Goal: Task Accomplishment & Management: Use online tool/utility

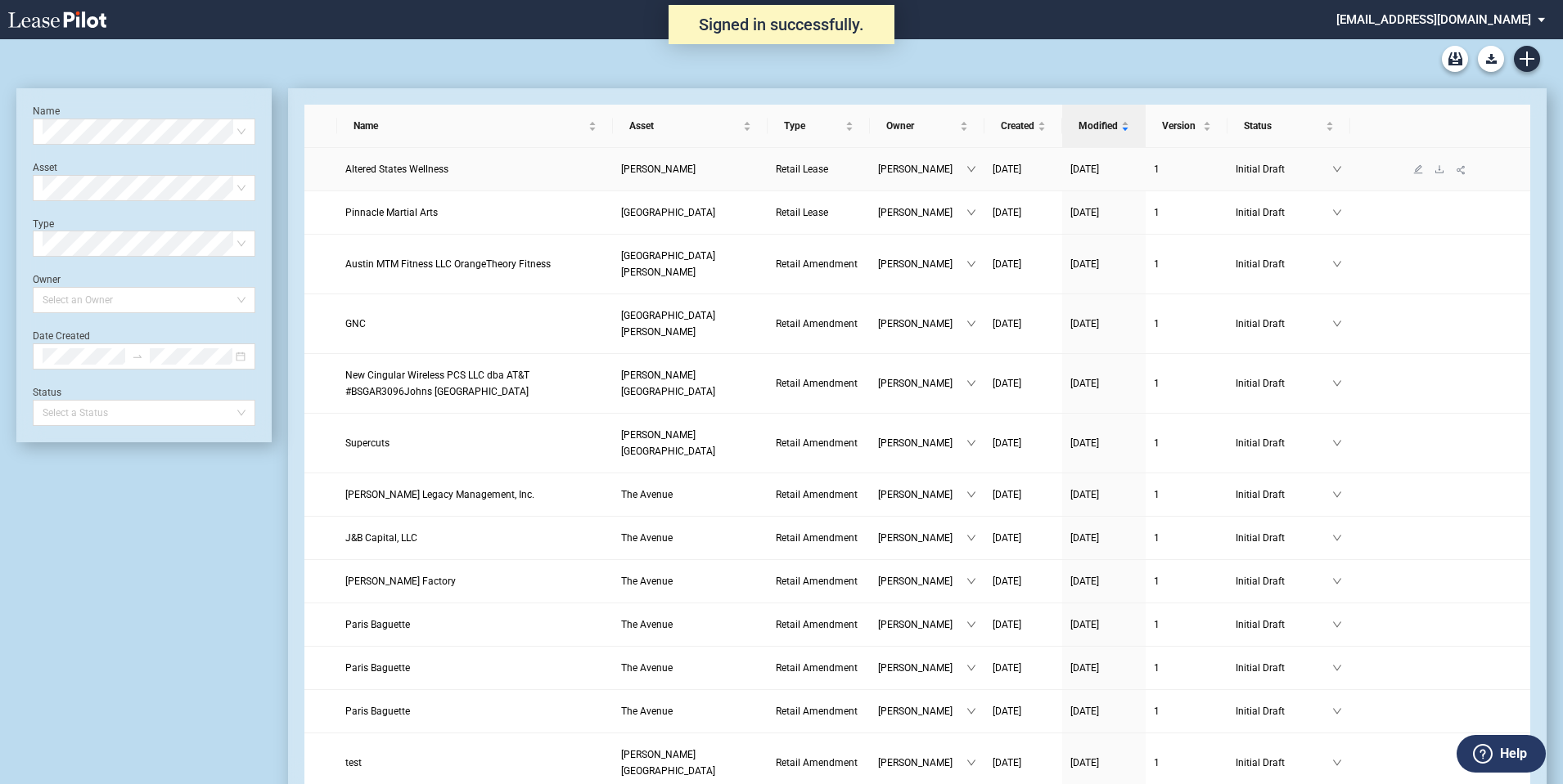
click at [394, 163] on span "Altered States Wellness" at bounding box center [396, 169] width 103 height 11
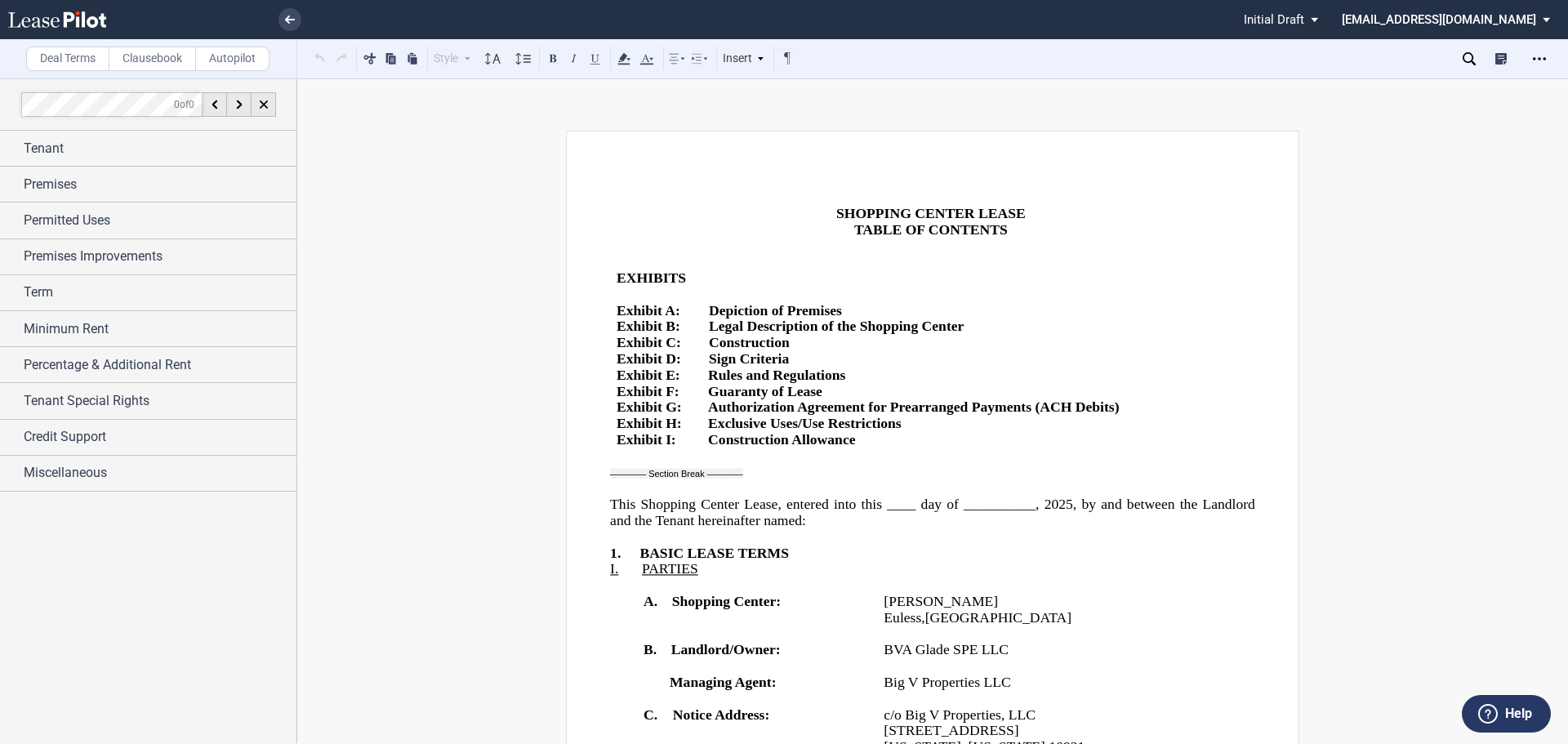
click at [28, 155] on span "Tenant" at bounding box center [43, 148] width 40 height 20
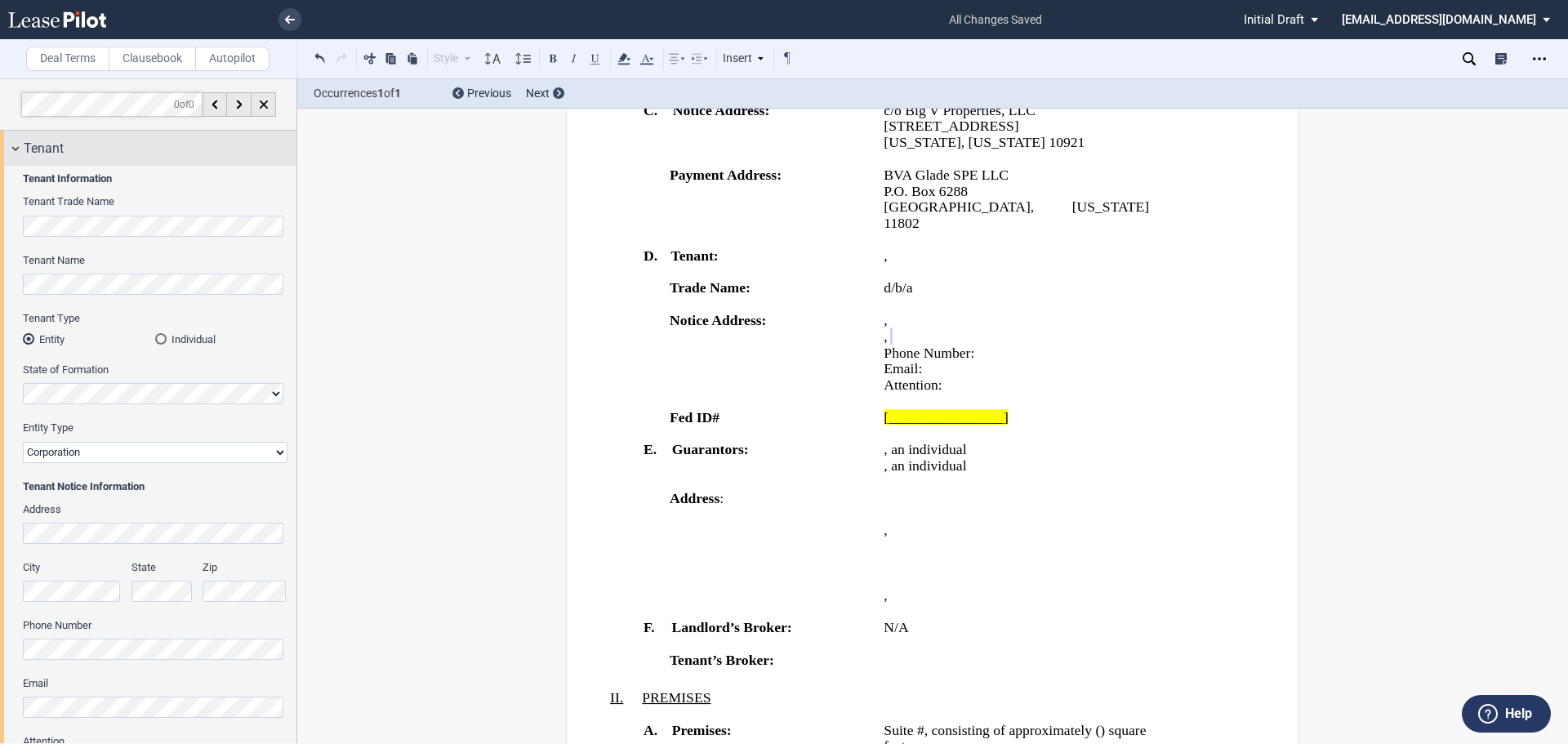
click at [25, 154] on span "Tenant" at bounding box center [43, 148] width 40 height 20
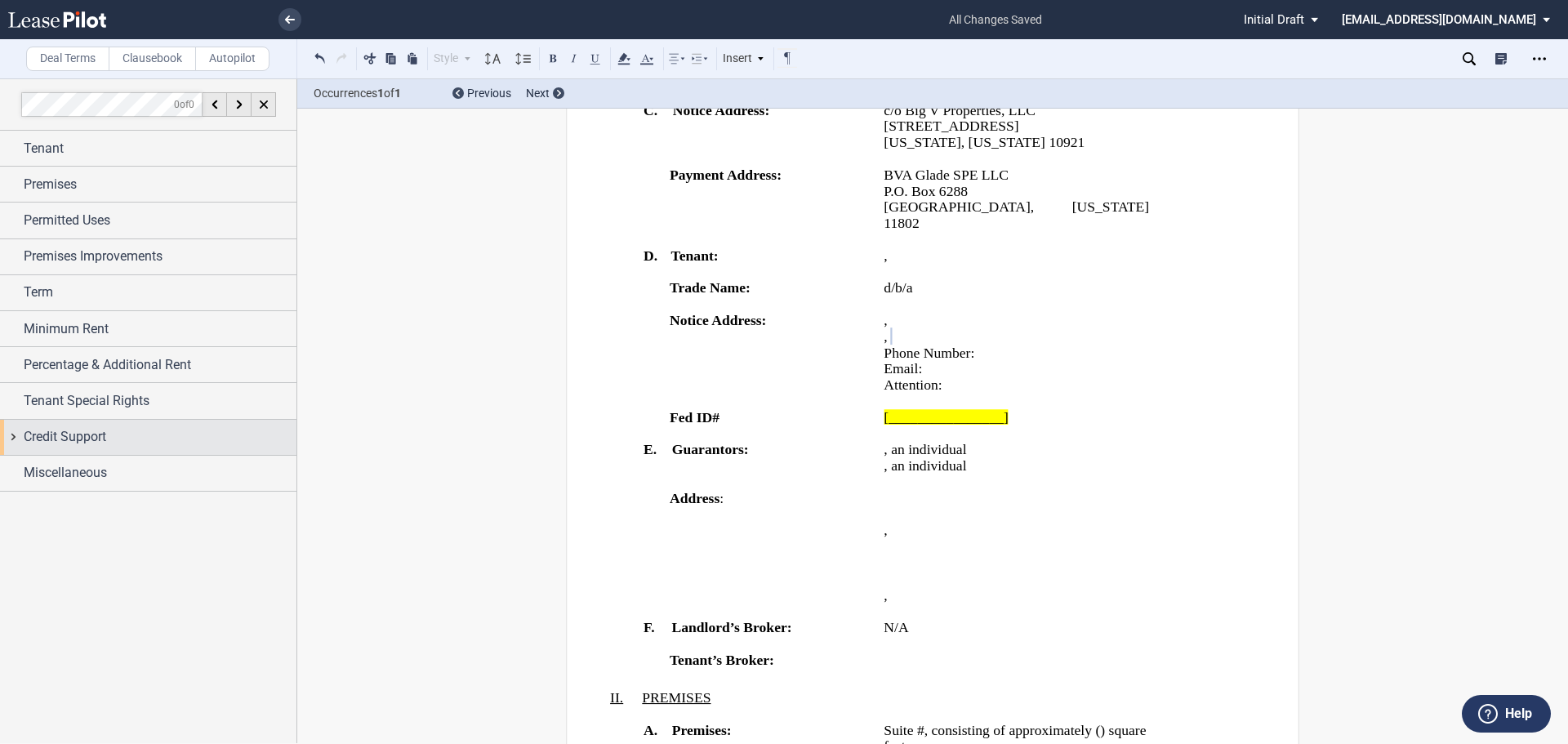
click at [19, 436] on div "Credit Support" at bounding box center [148, 437] width 297 height 35
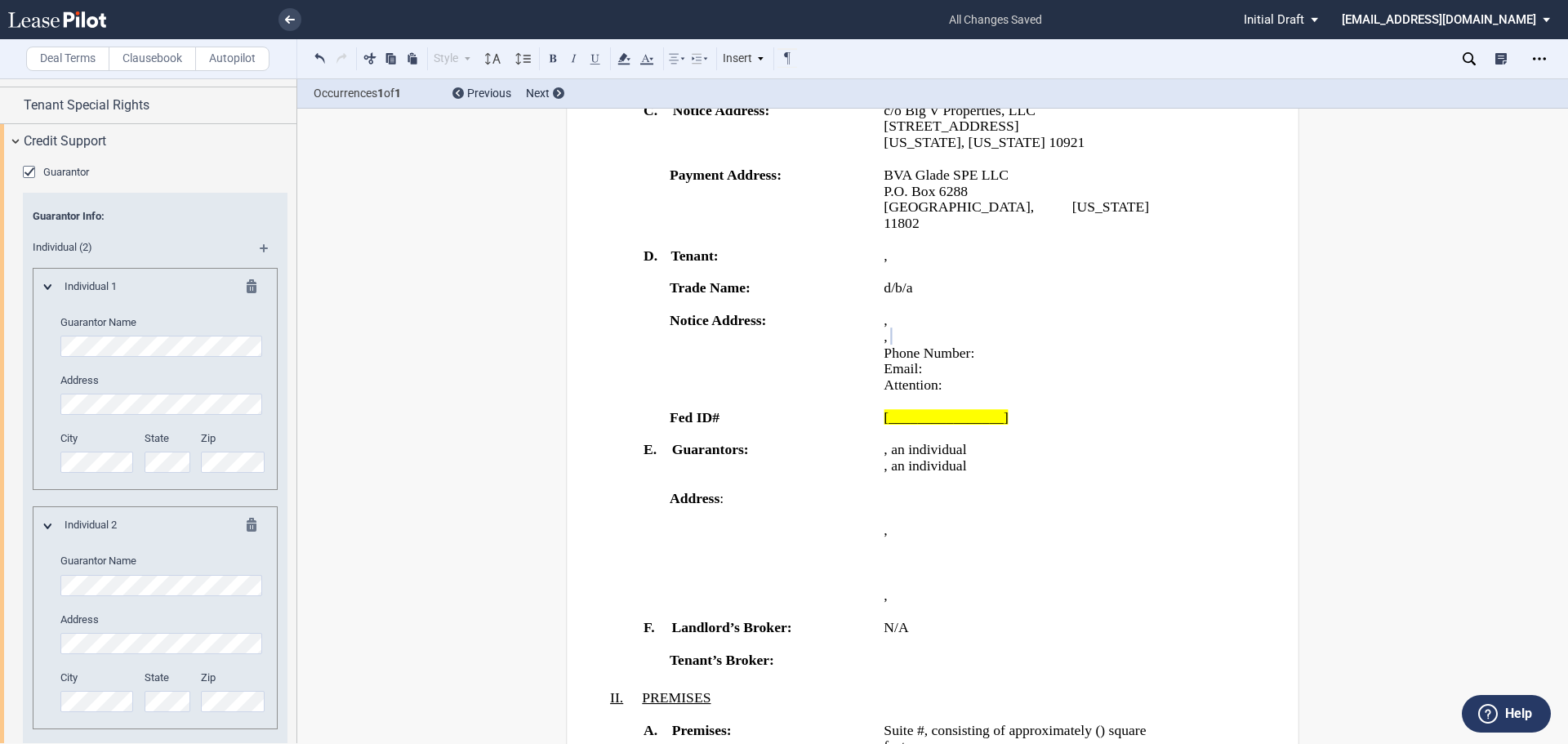
scroll to position [327, 0]
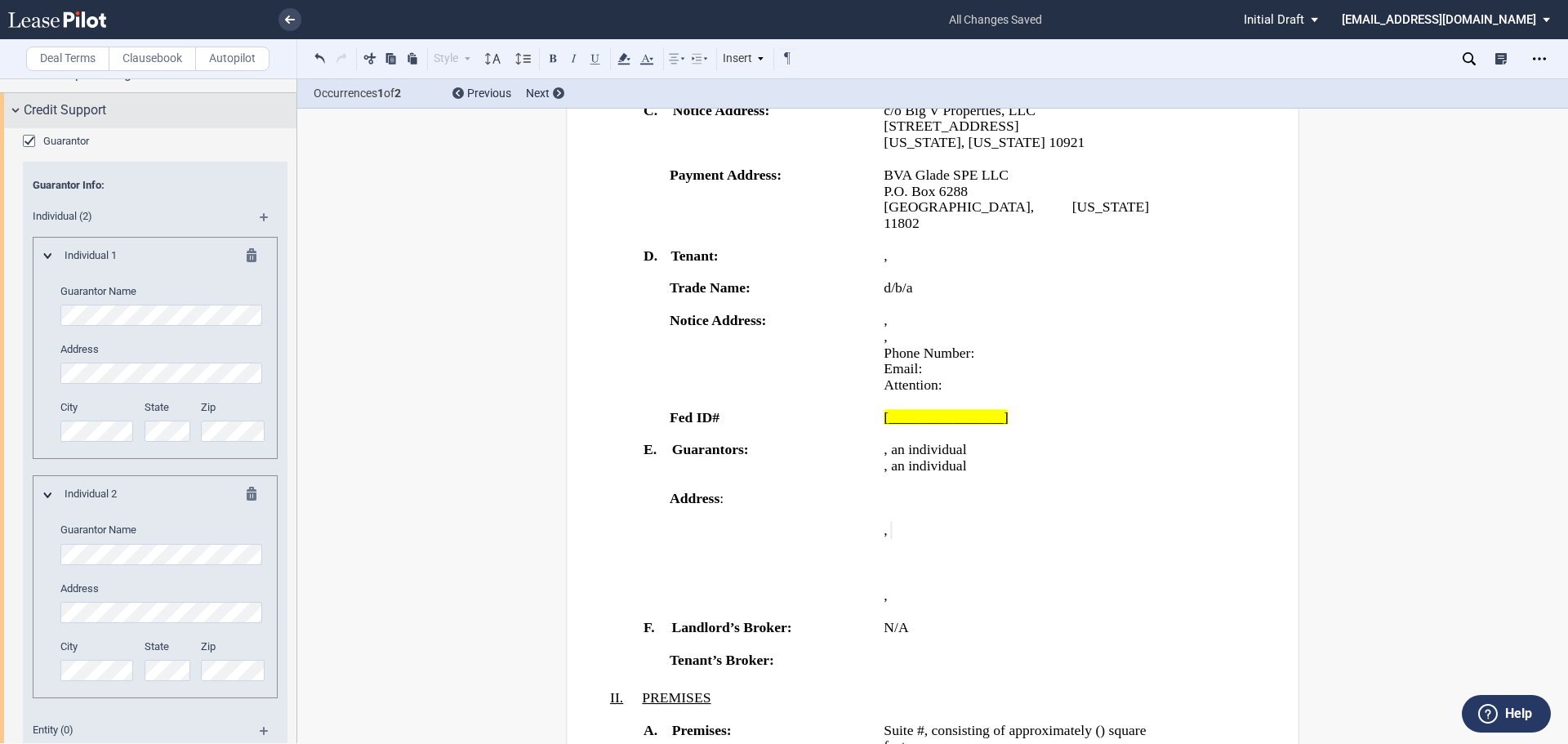
click at [19, 107] on div "Credit Support" at bounding box center [148, 110] width 297 height 35
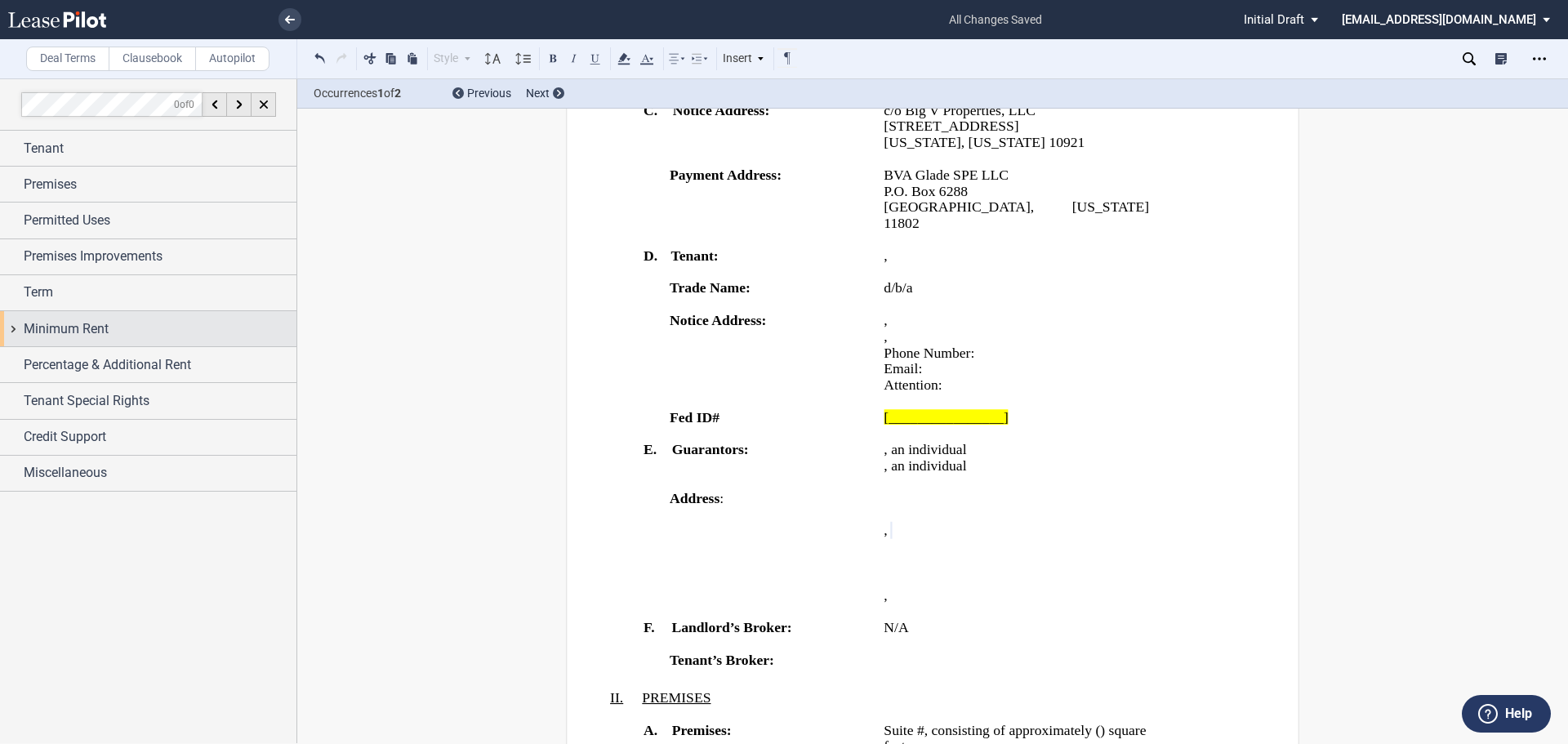
click at [25, 315] on div "Minimum Rent" at bounding box center [148, 328] width 297 height 35
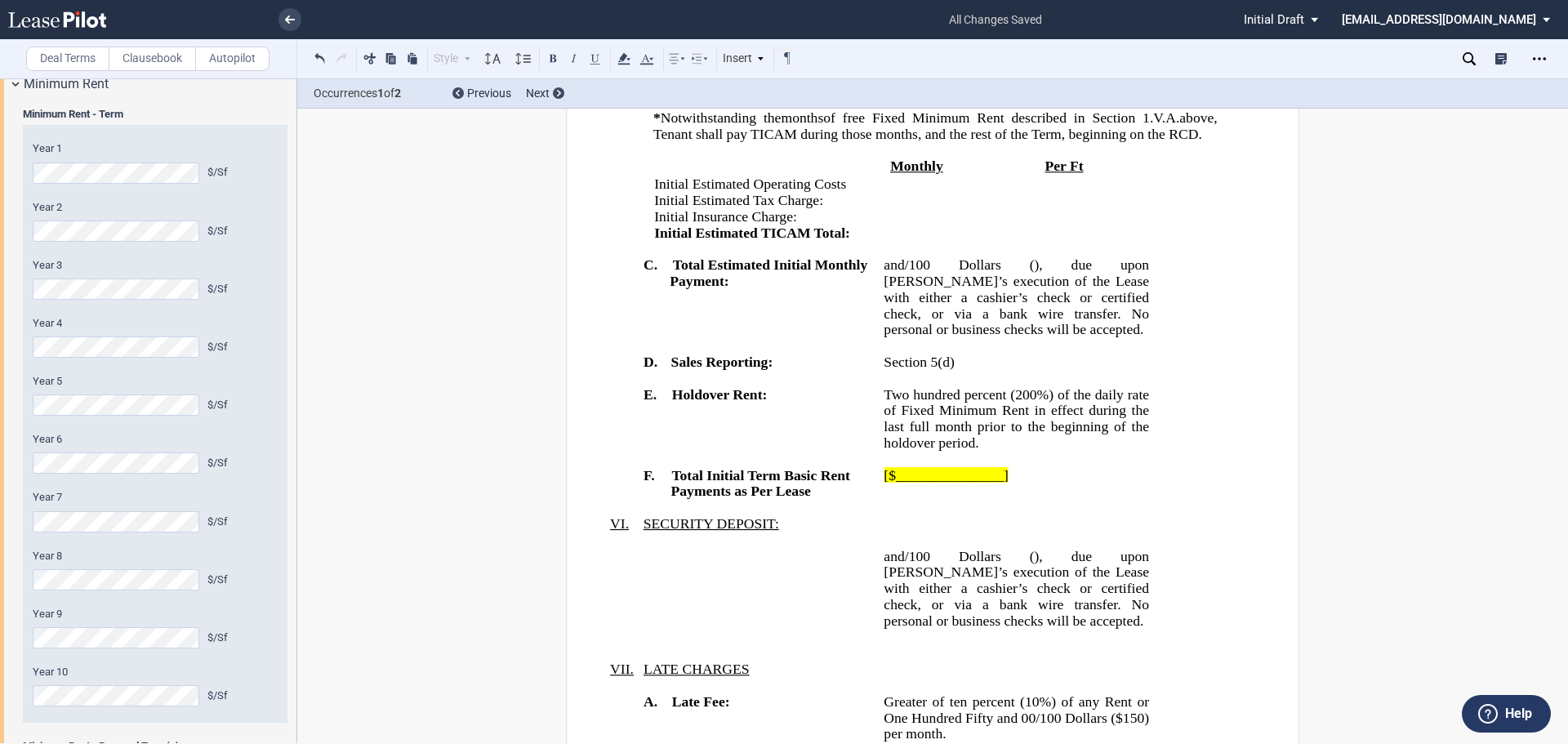
scroll to position [3435, 0]
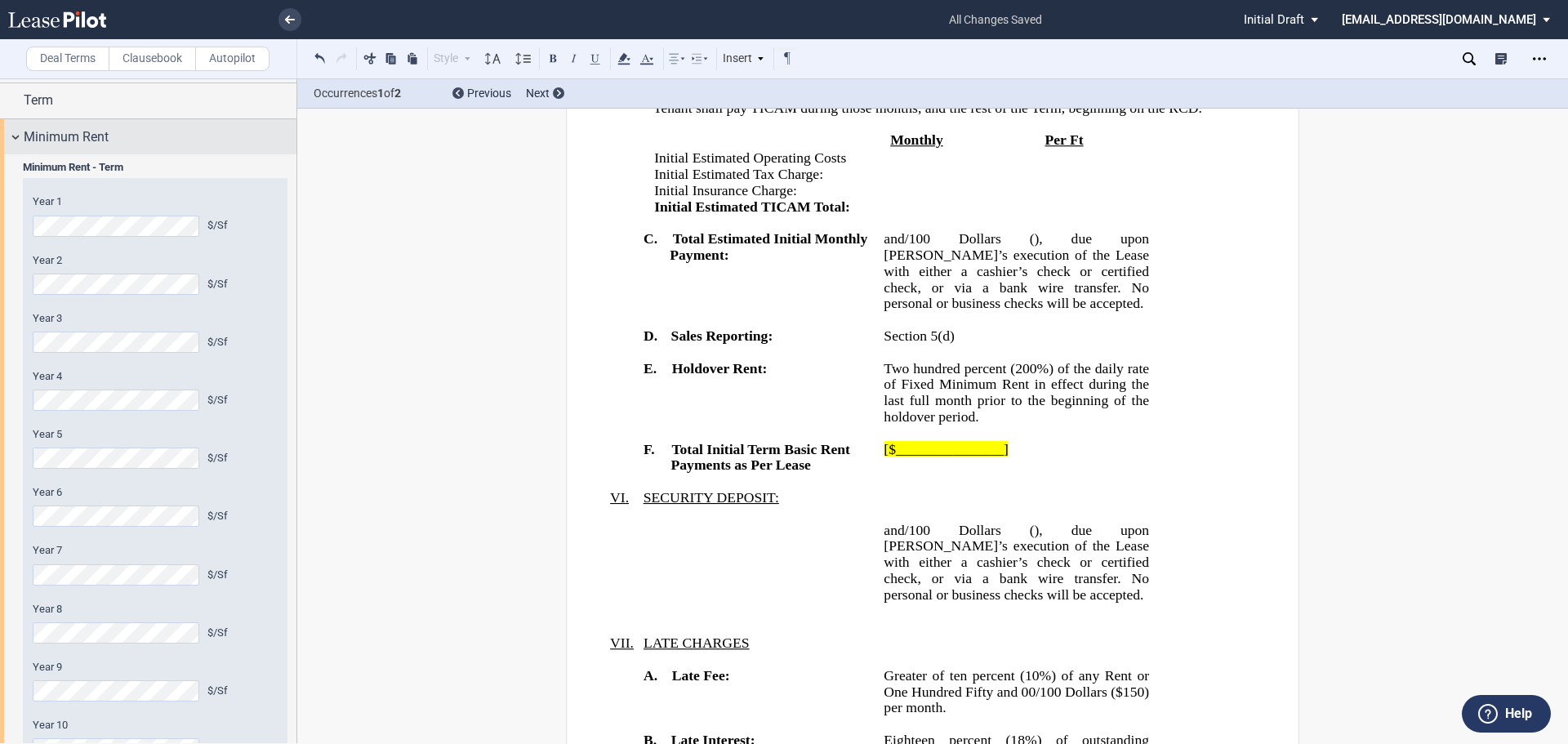
scroll to position [163, 0]
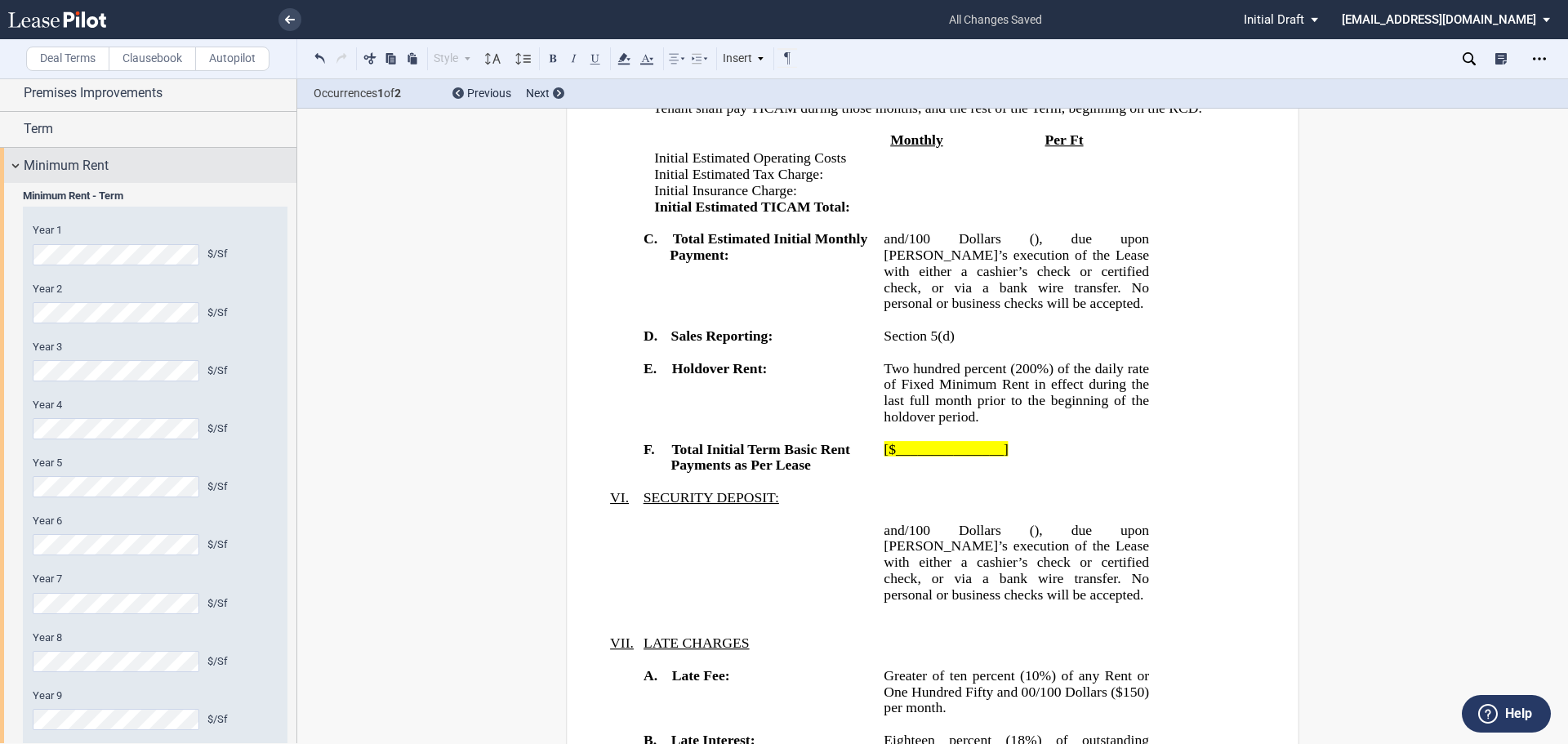
click at [15, 169] on div "Minimum Rent" at bounding box center [148, 165] width 297 height 35
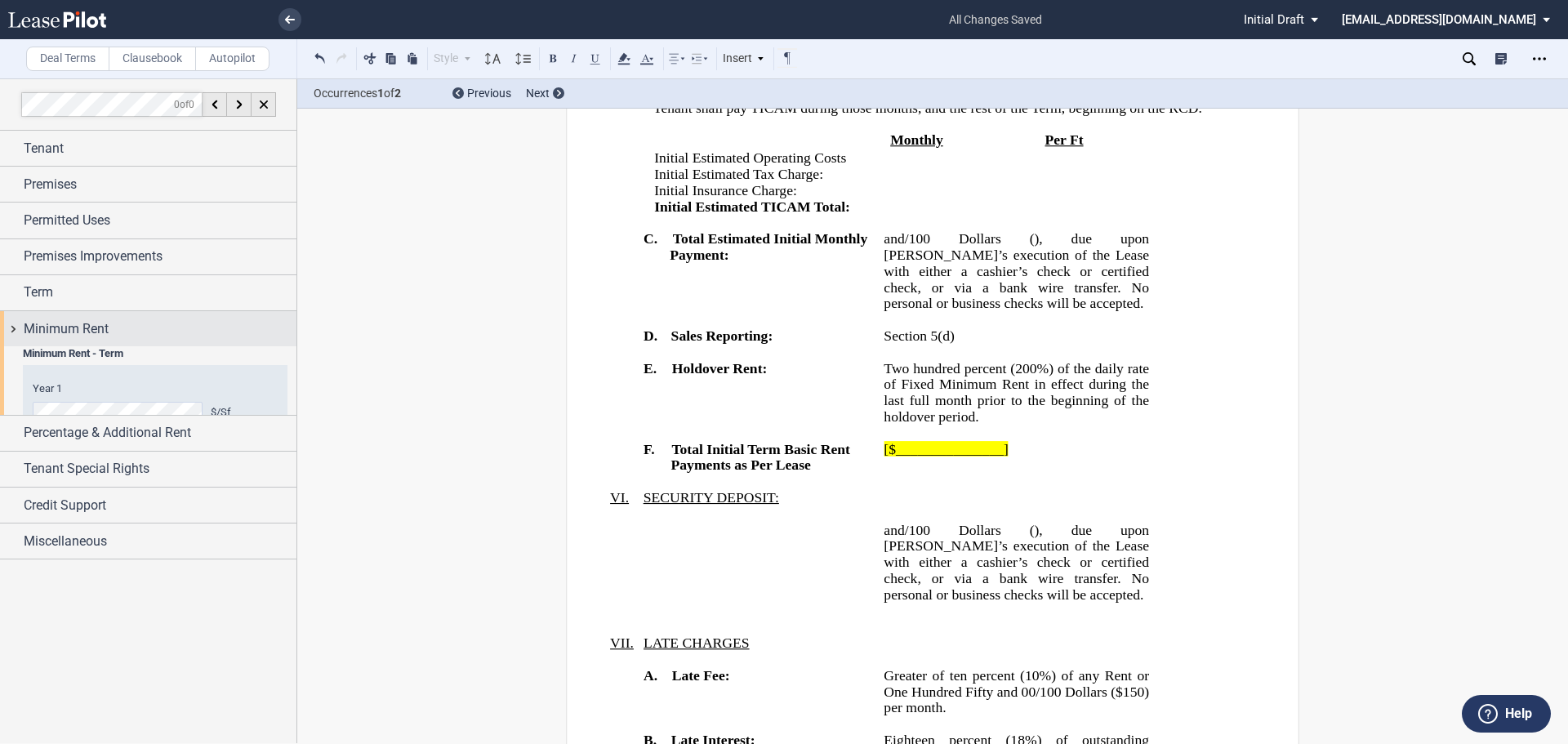
scroll to position [0, 0]
